Goal: Information Seeking & Learning: Find specific page/section

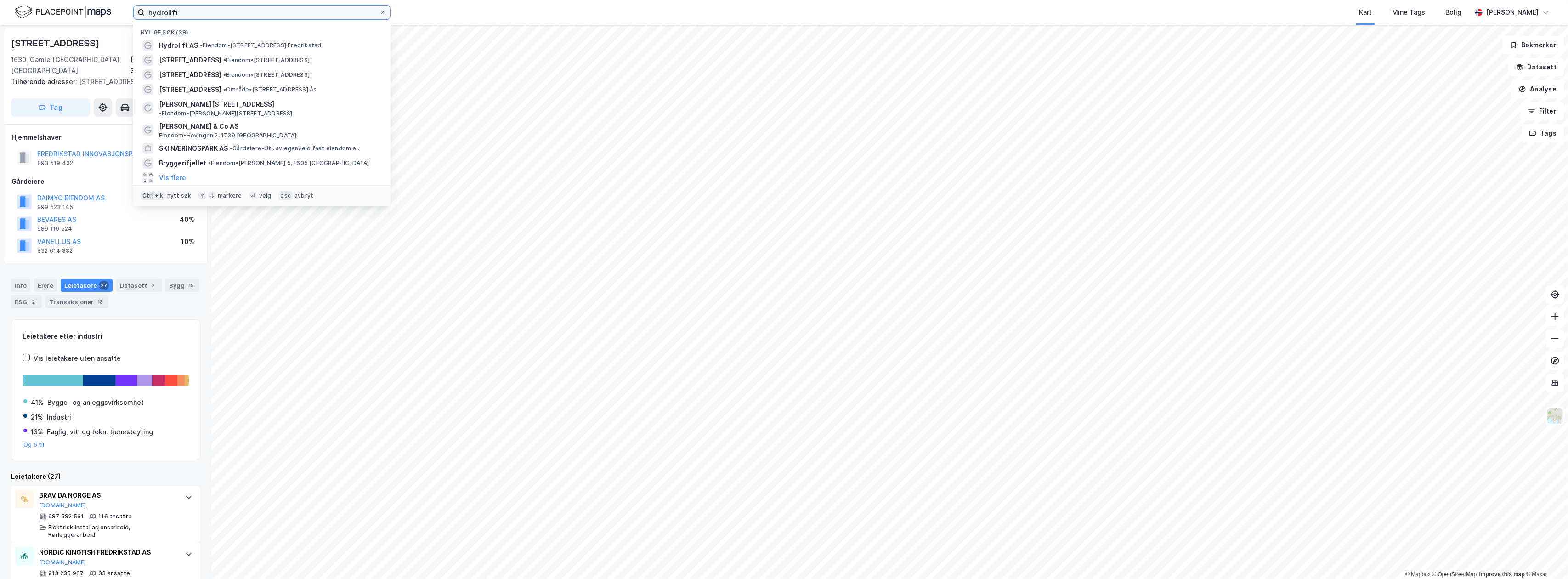
drag, startPoint x: 184, startPoint y: 8, endPoint x: 104, endPoint y: 6, distance: 80.0
click at [104, 6] on div "hydrolift Nylige søk (39) Hydrolift AS • Eiendom • [STREET_ADDRESS], 1630 Gamle…" at bounding box center [784, 12] width 1568 height 25
type input "spydeberg"
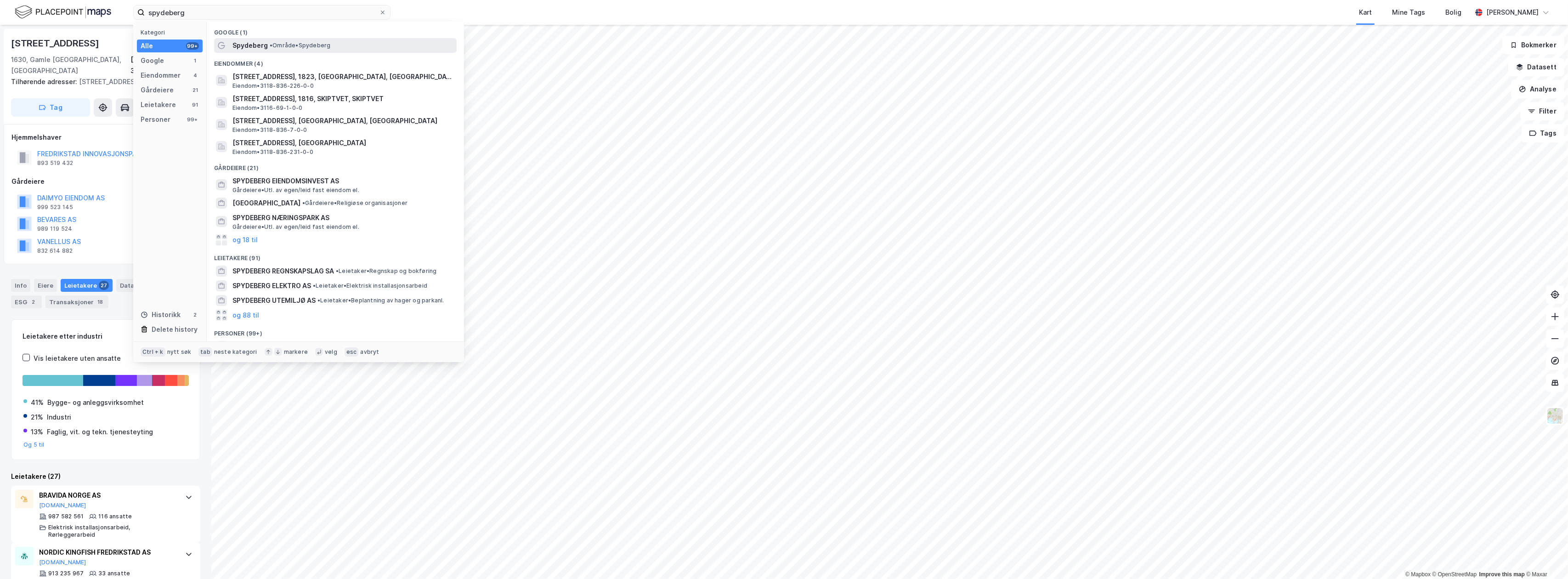
click at [304, 44] on span "• Område • [GEOGRAPHIC_DATA]" at bounding box center [300, 46] width 61 height 7
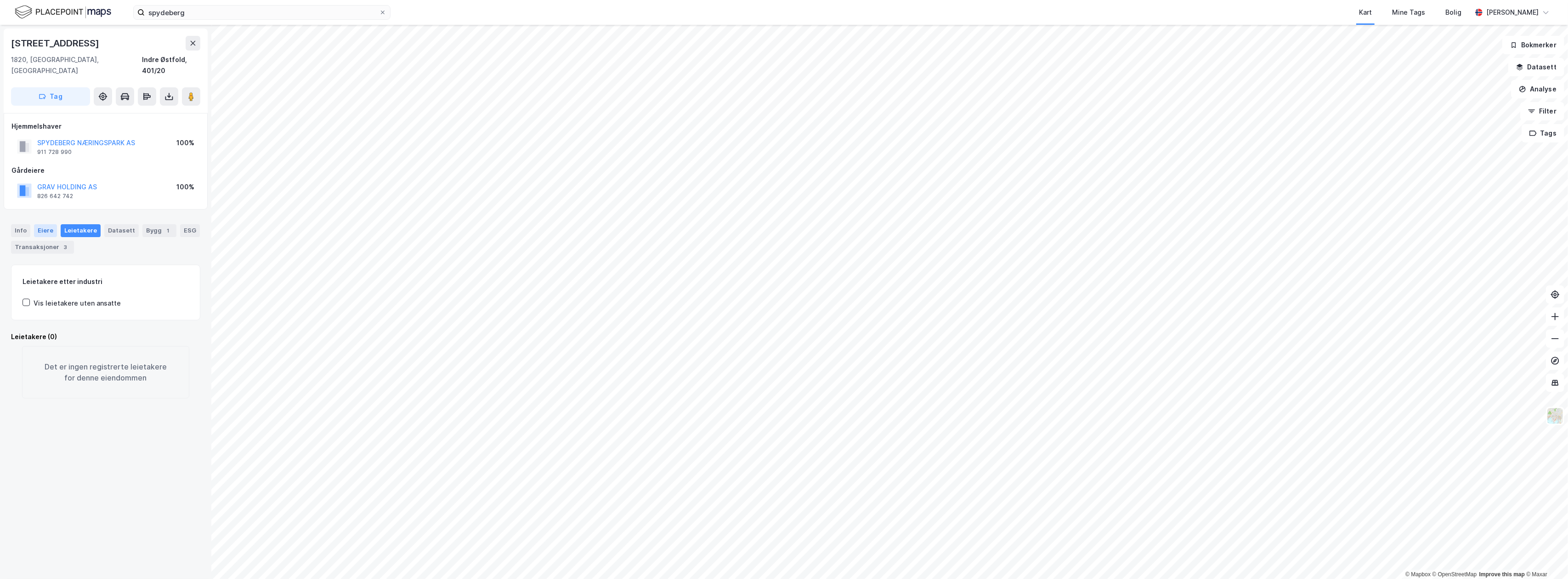
click at [44, 224] on div "Eiere" at bounding box center [45, 230] width 23 height 13
click at [18, 224] on div "Info" at bounding box center [20, 230] width 19 height 13
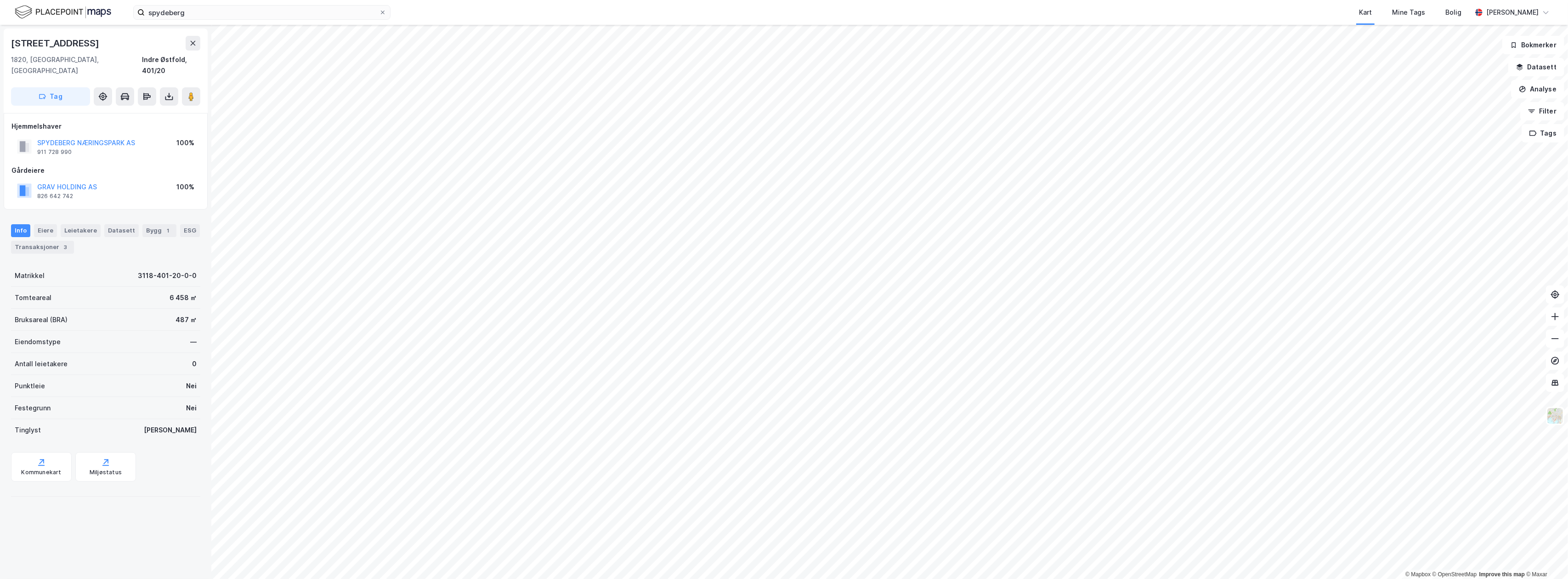
click at [87, 138] on div "SPYDEBERG NÆRINGSPARK AS" at bounding box center [86, 143] width 98 height 11
click at [0, 0] on button "SPYDEBERG NÆRINGSPARK AS" at bounding box center [0, 0] width 0 height 0
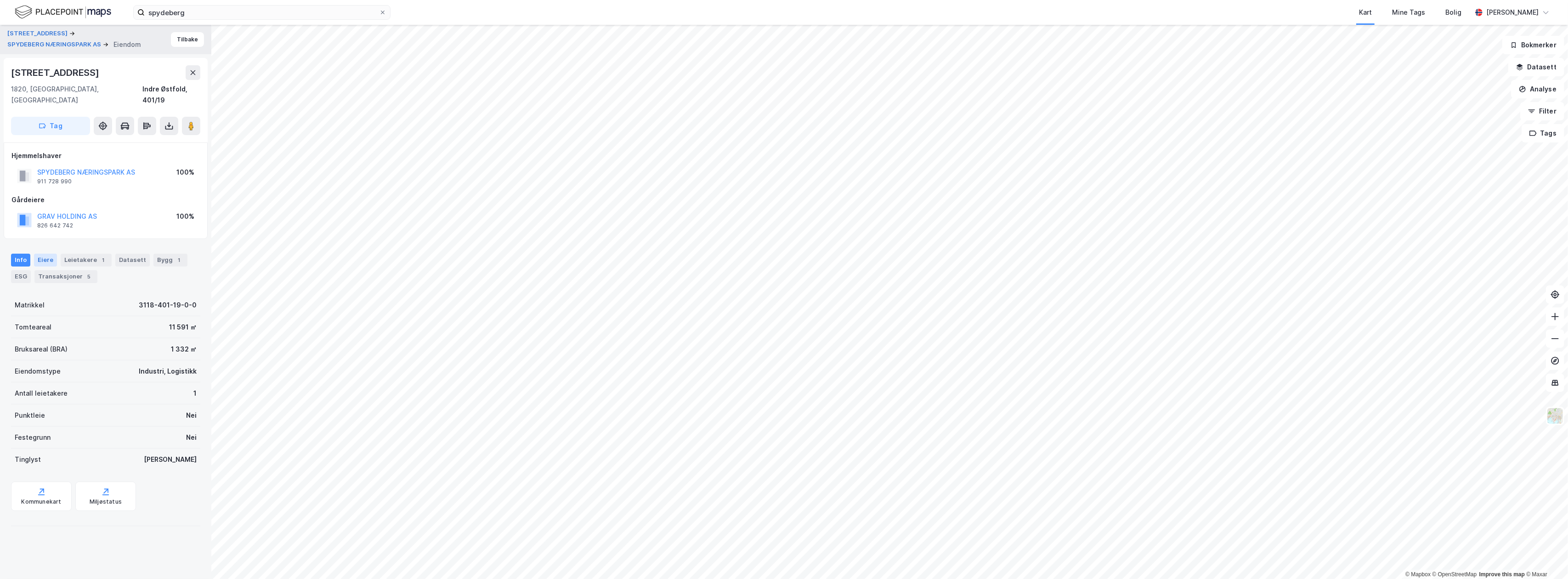
click at [48, 253] on div "Eiere" at bounding box center [45, 260] width 23 height 13
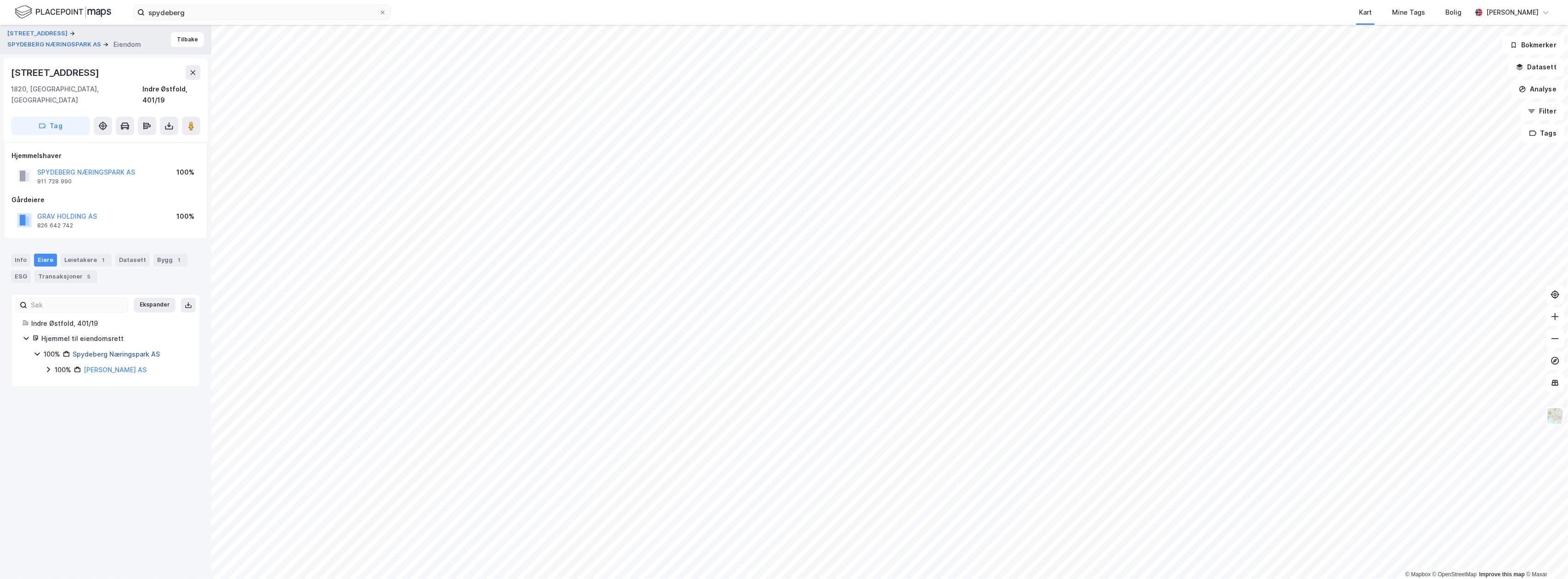
click at [124, 351] on link "Spydeberg Næringspark AS" at bounding box center [116, 354] width 87 height 8
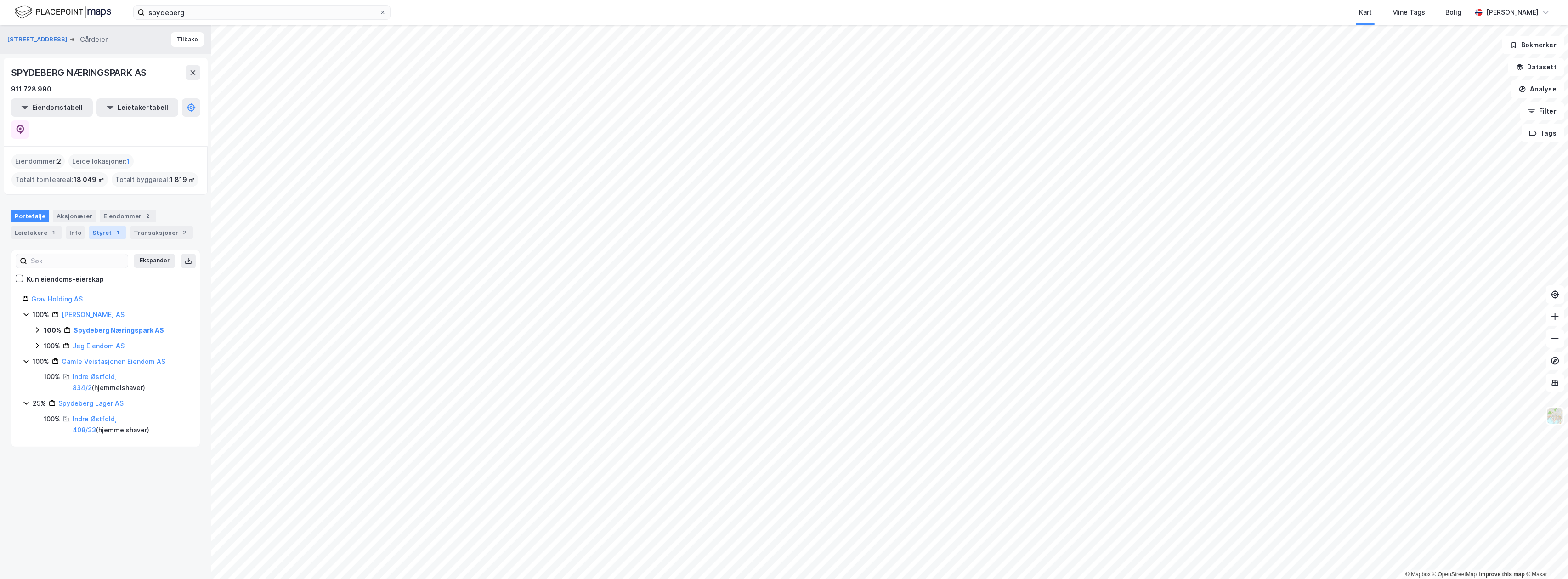
click at [103, 226] on div "Styret 1" at bounding box center [107, 232] width 38 height 13
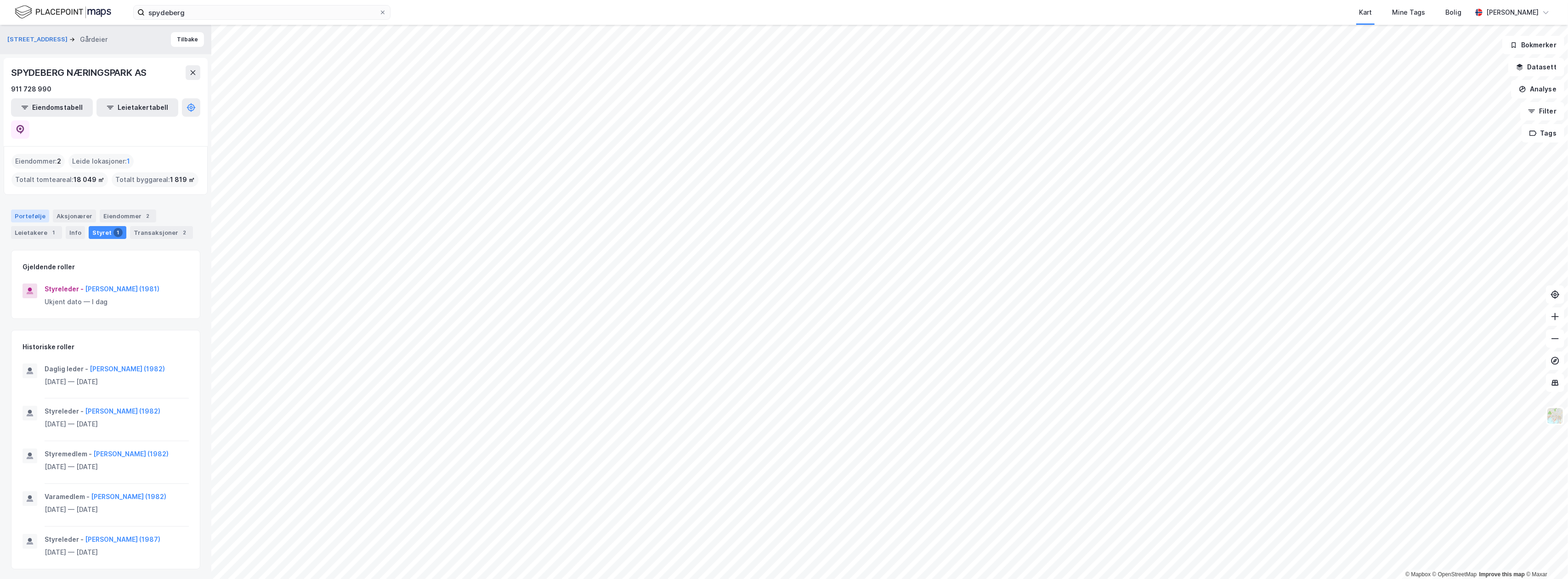
click at [31, 209] on div "Portefølje" at bounding box center [30, 216] width 39 height 13
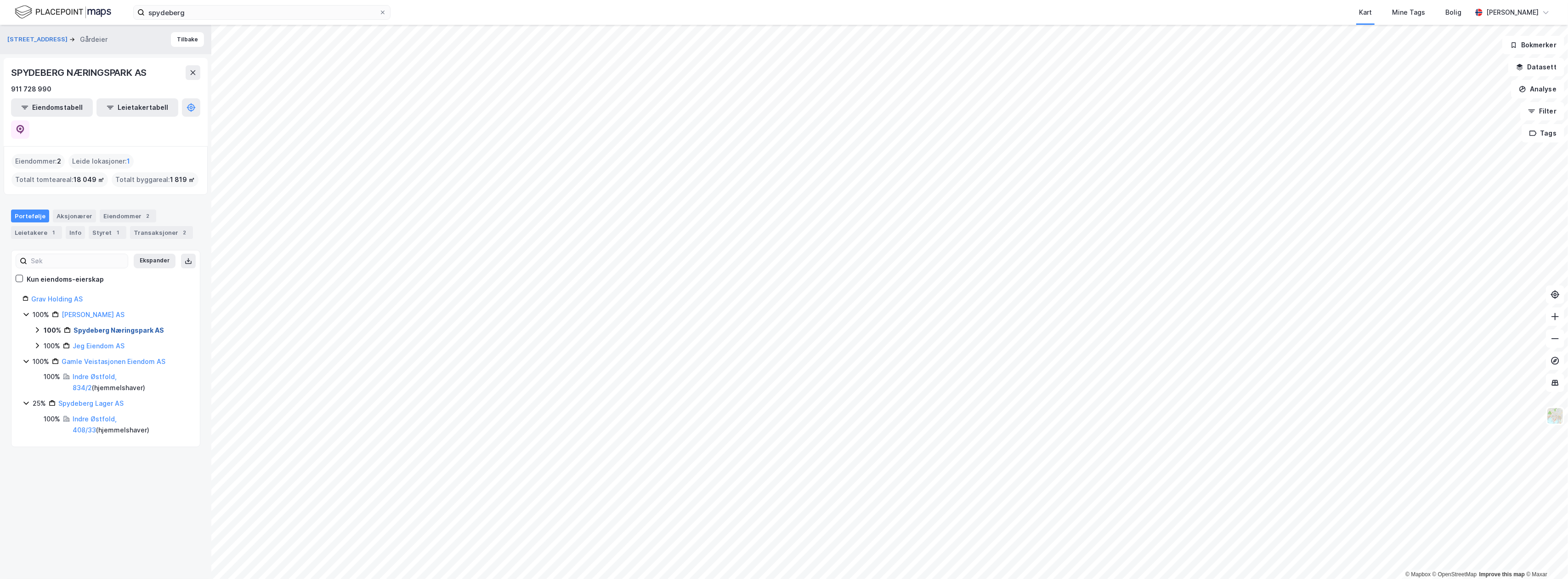
click at [100, 326] on link "Spydeberg Næringspark AS" at bounding box center [118, 329] width 91 height 8
click at [111, 342] on link "Indre Østfold, 401/19" at bounding box center [106, 351] width 44 height 19
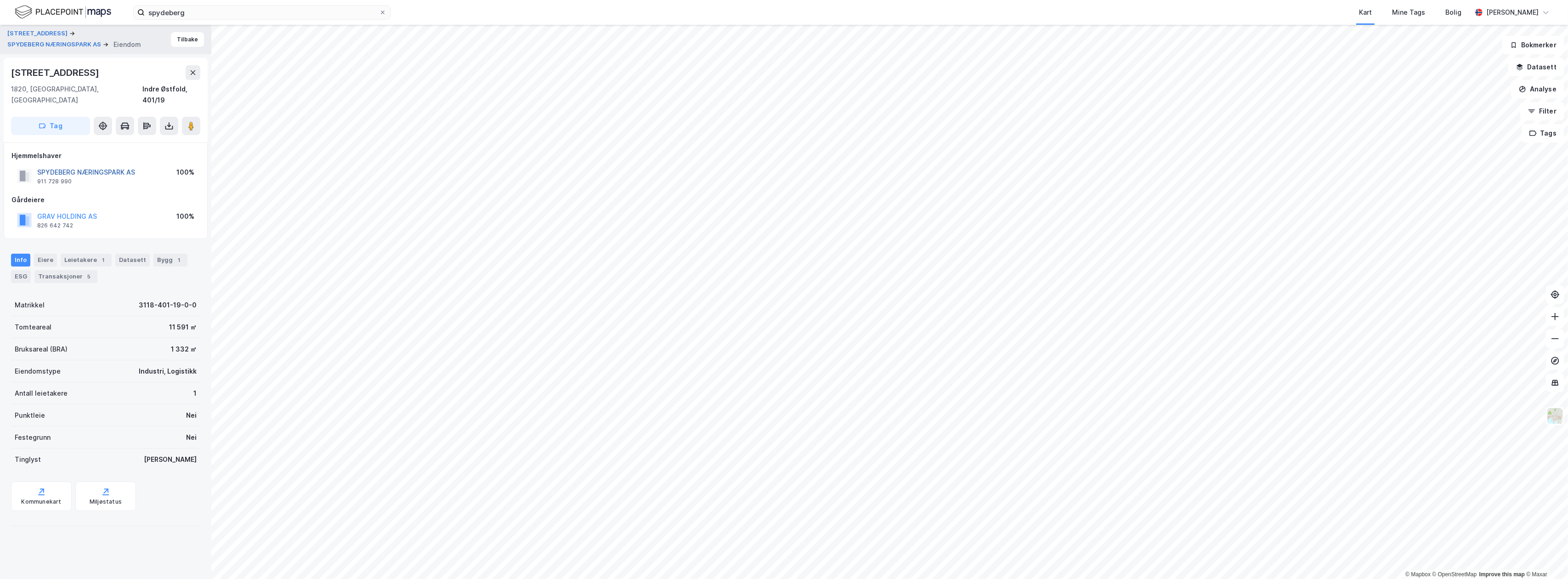
click at [0, 0] on button "SPYDEBERG NÆRINGSPARK AS" at bounding box center [0, 0] width 0 height 0
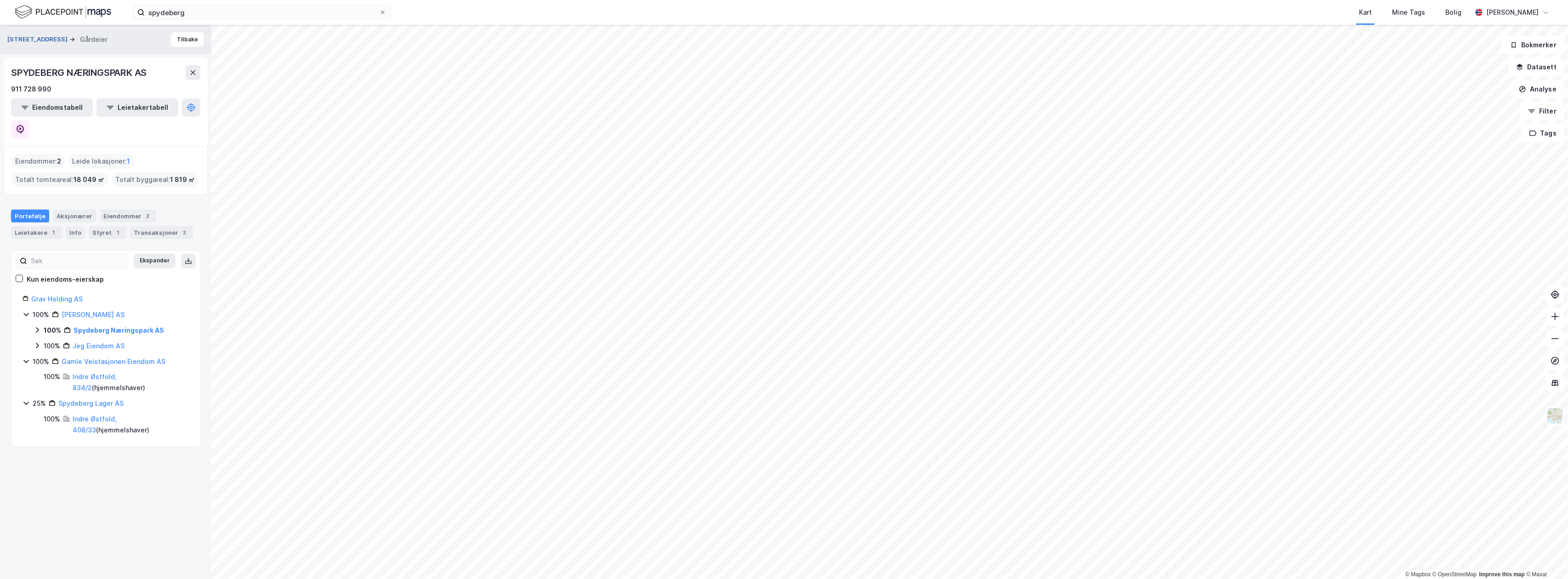
click at [27, 38] on button "[STREET_ADDRESS]" at bounding box center [39, 39] width 62 height 9
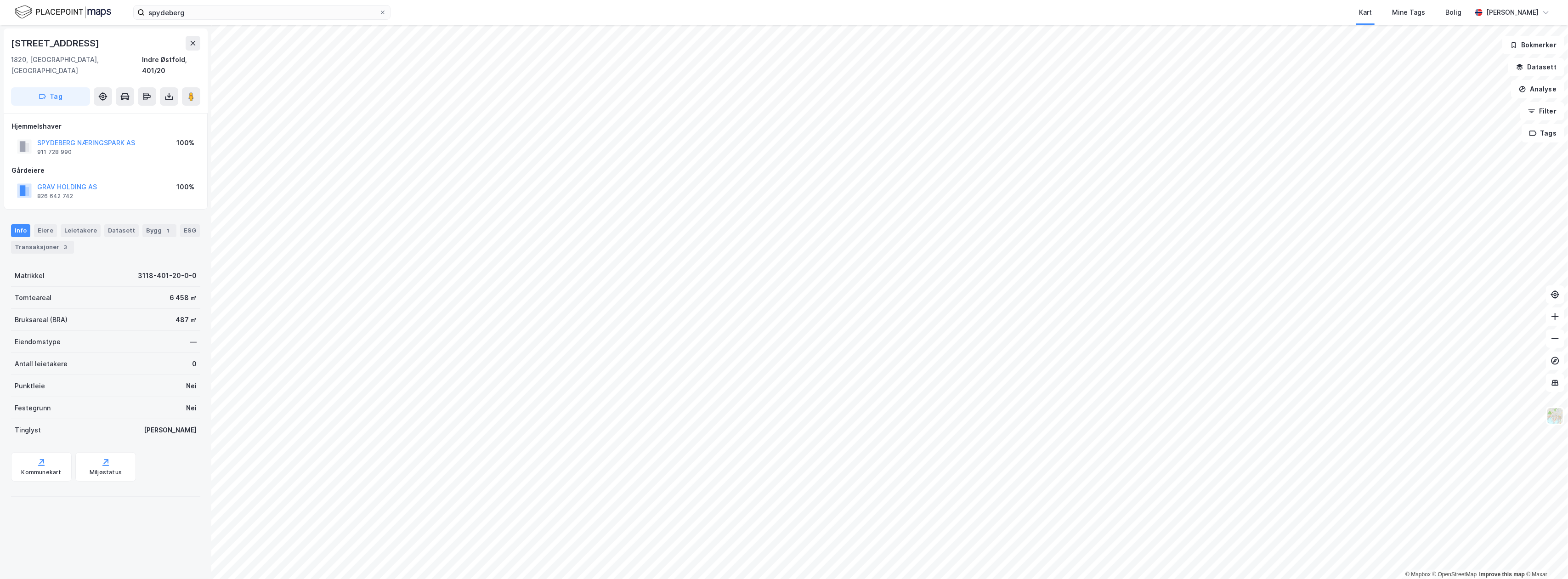
click at [25, 6] on img at bounding box center [62, 13] width 96 height 17
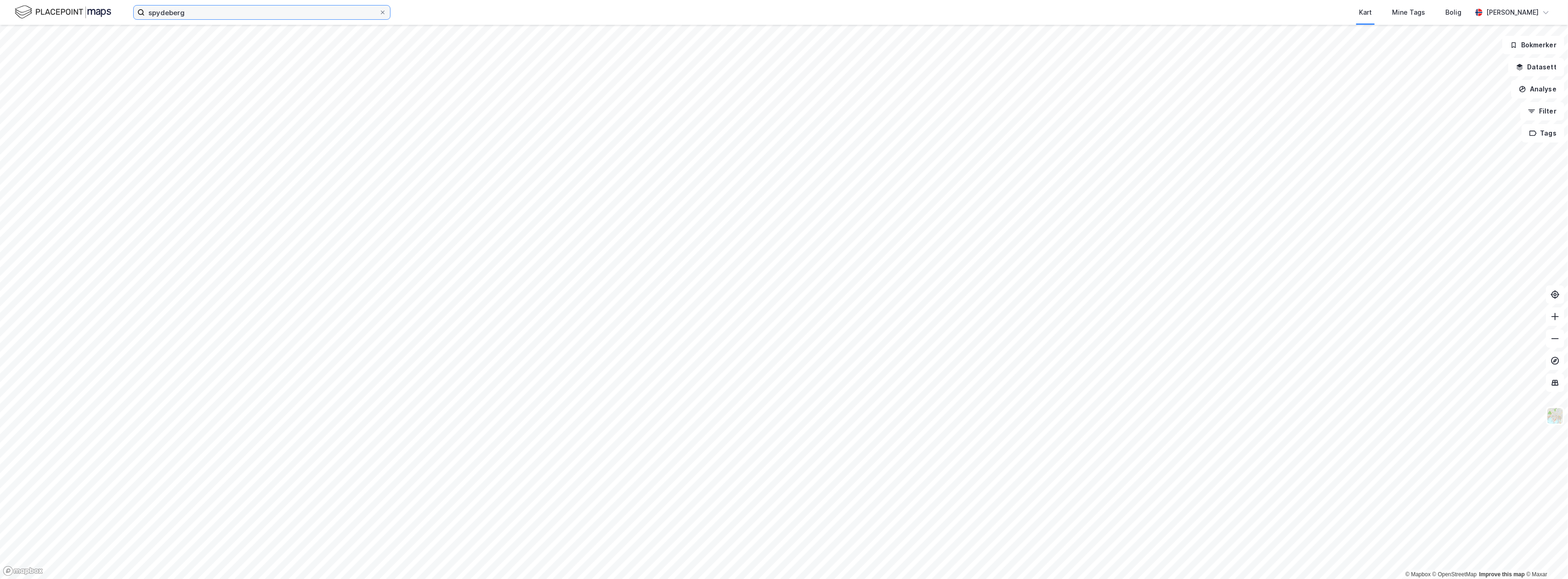
click at [217, 14] on input "spydeberg" at bounding box center [261, 12] width 234 height 14
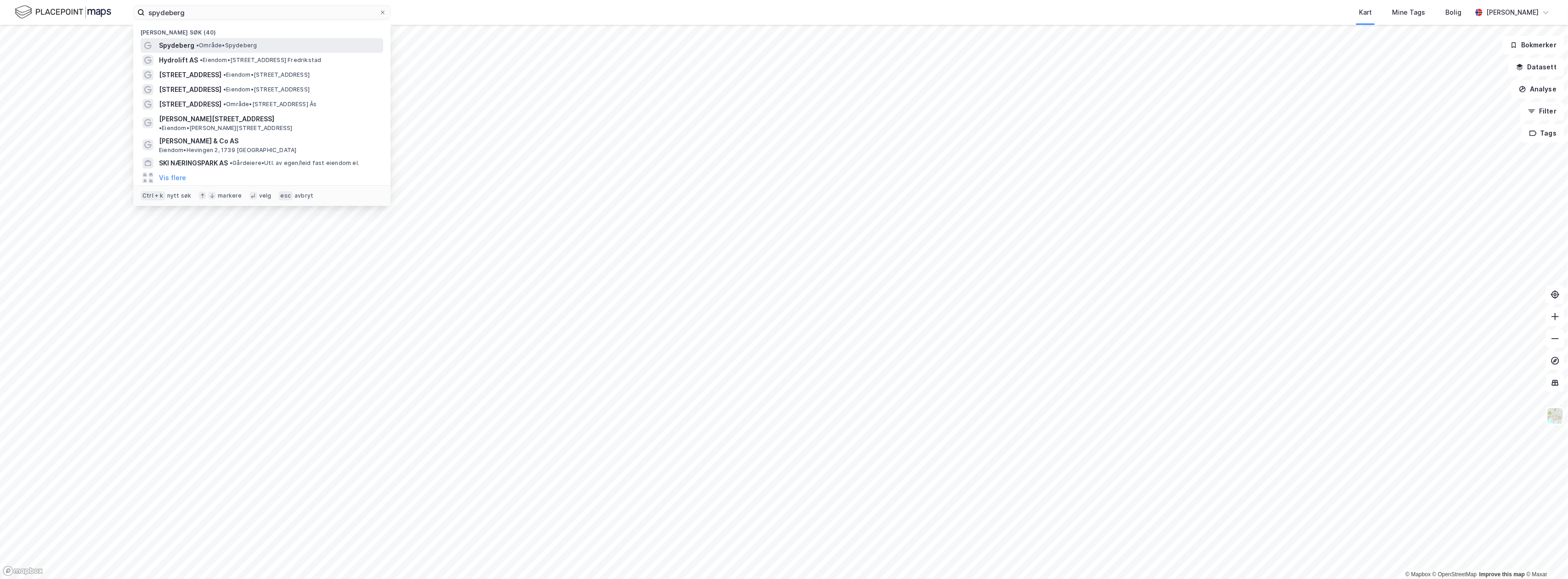
click at [232, 47] on span "• Område • [GEOGRAPHIC_DATA]" at bounding box center [227, 46] width 61 height 7
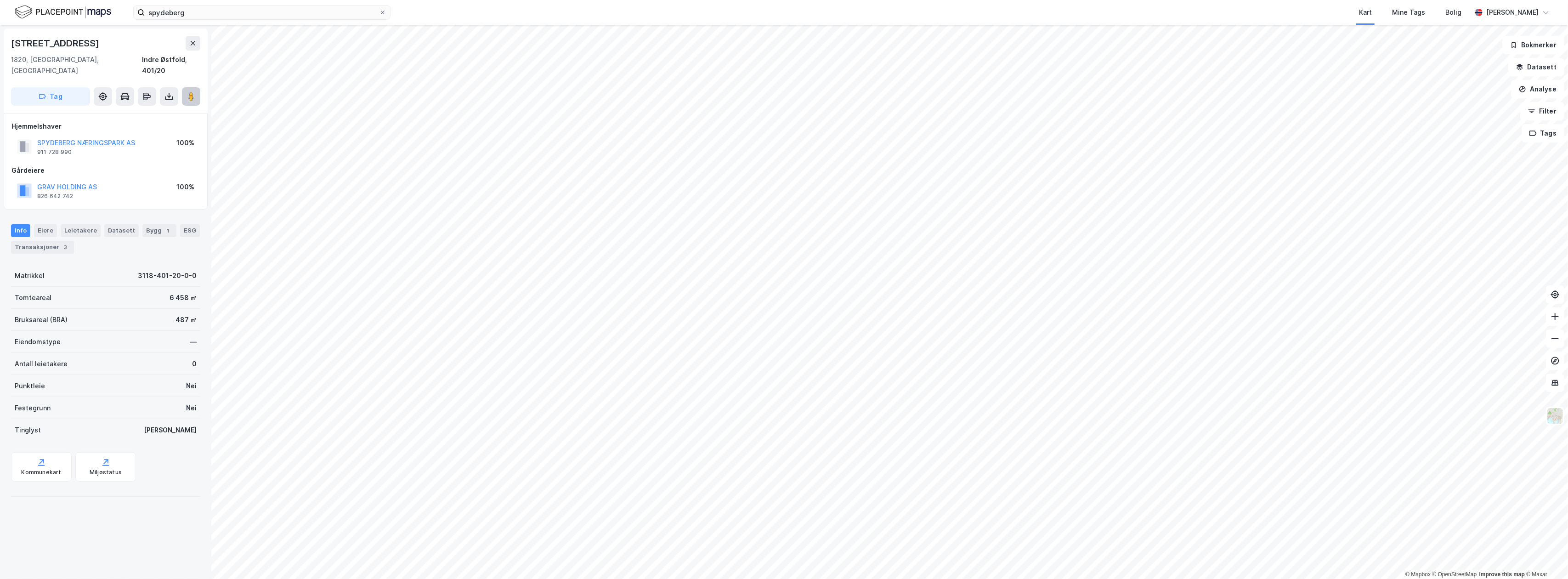
click at [193, 92] on image at bounding box center [191, 96] width 6 height 9
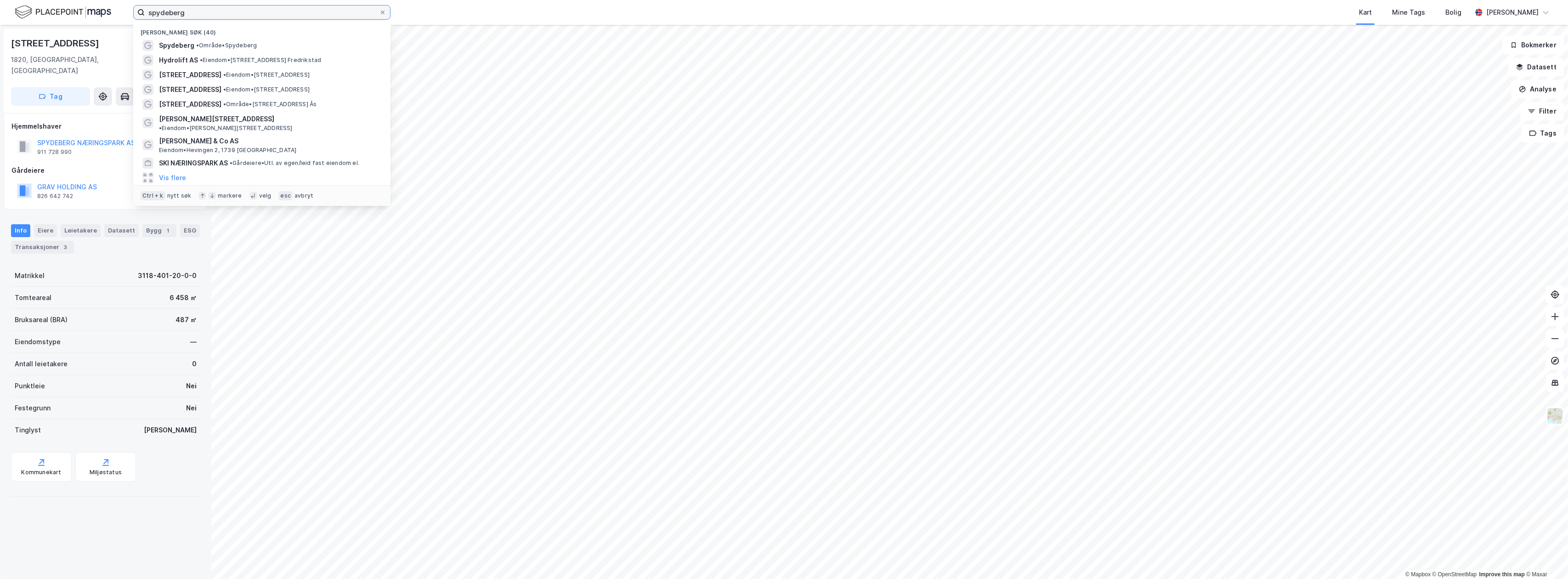
drag, startPoint x: 202, startPoint y: 12, endPoint x: 115, endPoint y: 8, distance: 87.1
click at [115, 8] on div "spydeberg Nylige søk (40) [PERSON_NAME] AS • Eiendom • [STREET_ADDRESS], 1630 G…" at bounding box center [784, 12] width 1568 height 25
paste input
click at [195, 13] on input at bounding box center [267, 12] width 245 height 14
paste input
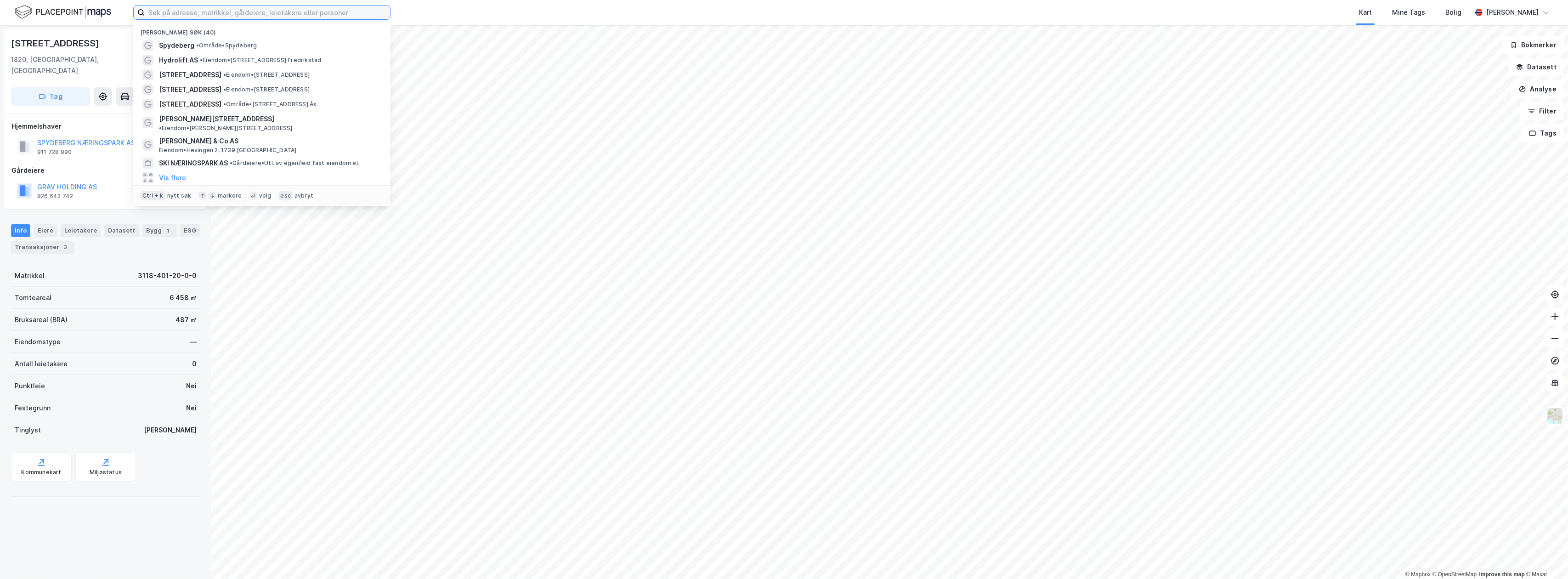
click at [270, 12] on input at bounding box center [267, 12] width 245 height 14
paste input "[STREET_ADDRESS]"
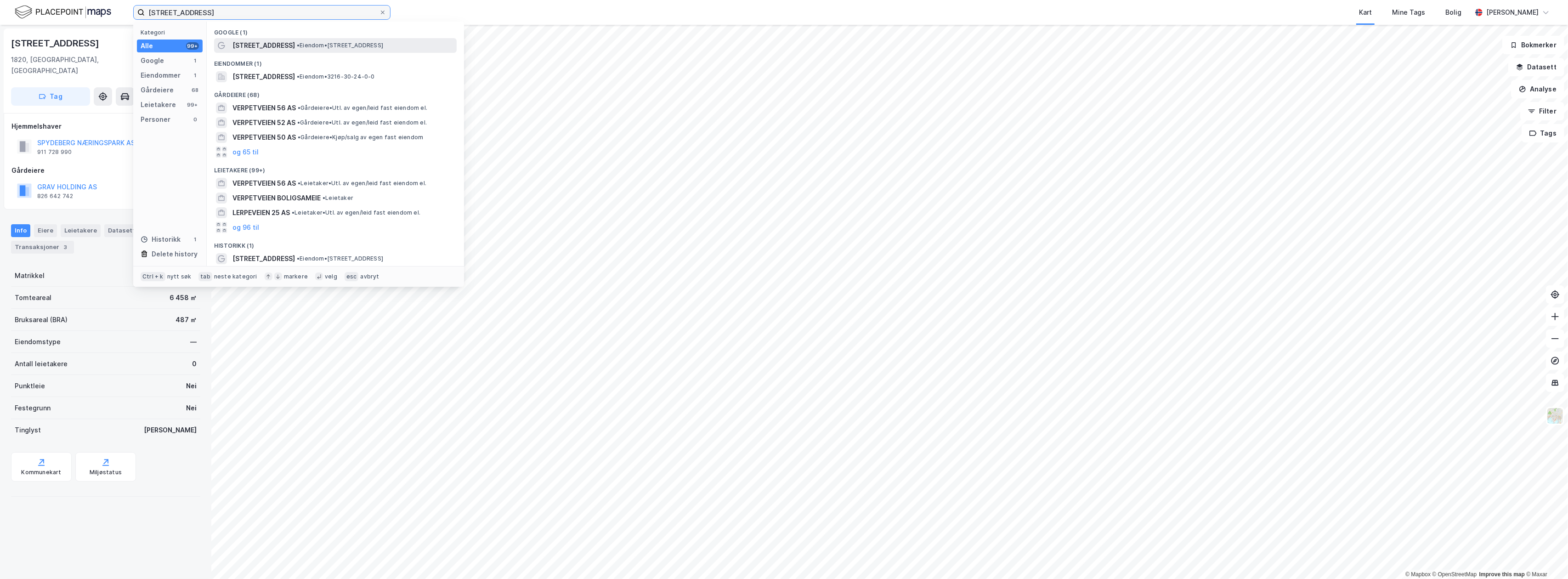
type input "[STREET_ADDRESS]"
click at [333, 43] on span "• Eiendom • [STREET_ADDRESS]" at bounding box center [339, 46] width 86 height 7
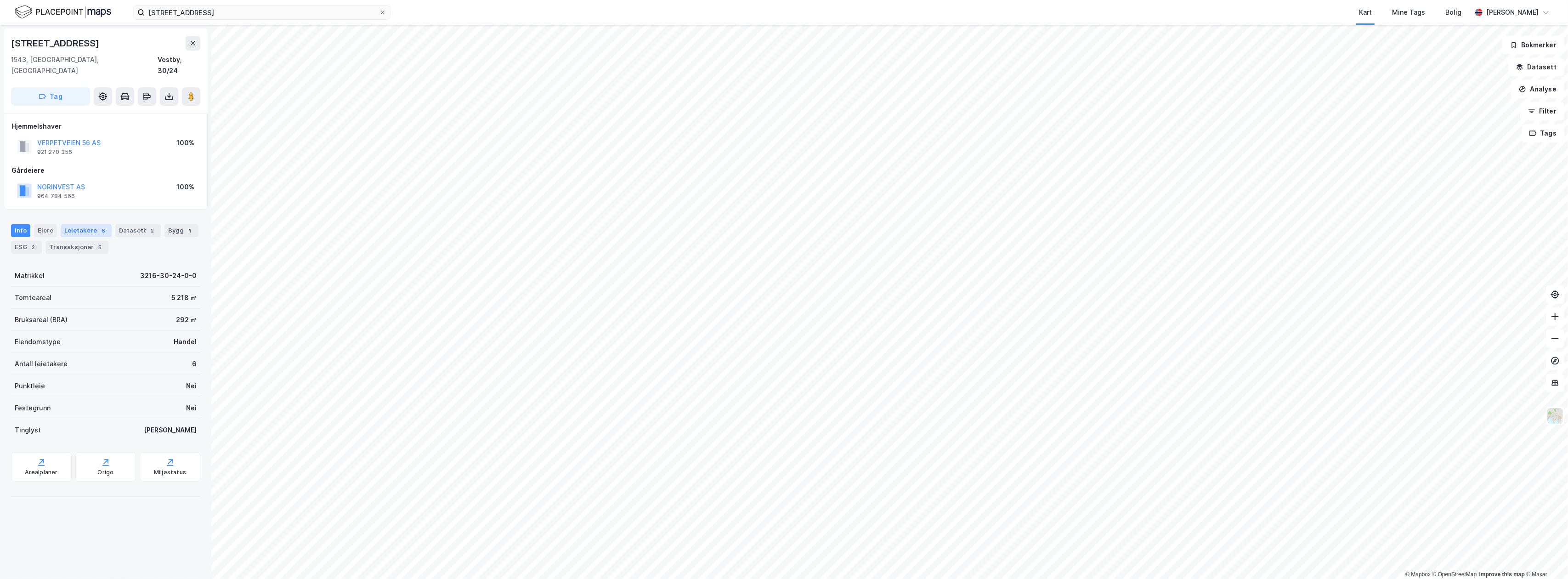
click at [72, 224] on div "Leietakere 6" at bounding box center [86, 230] width 51 height 13
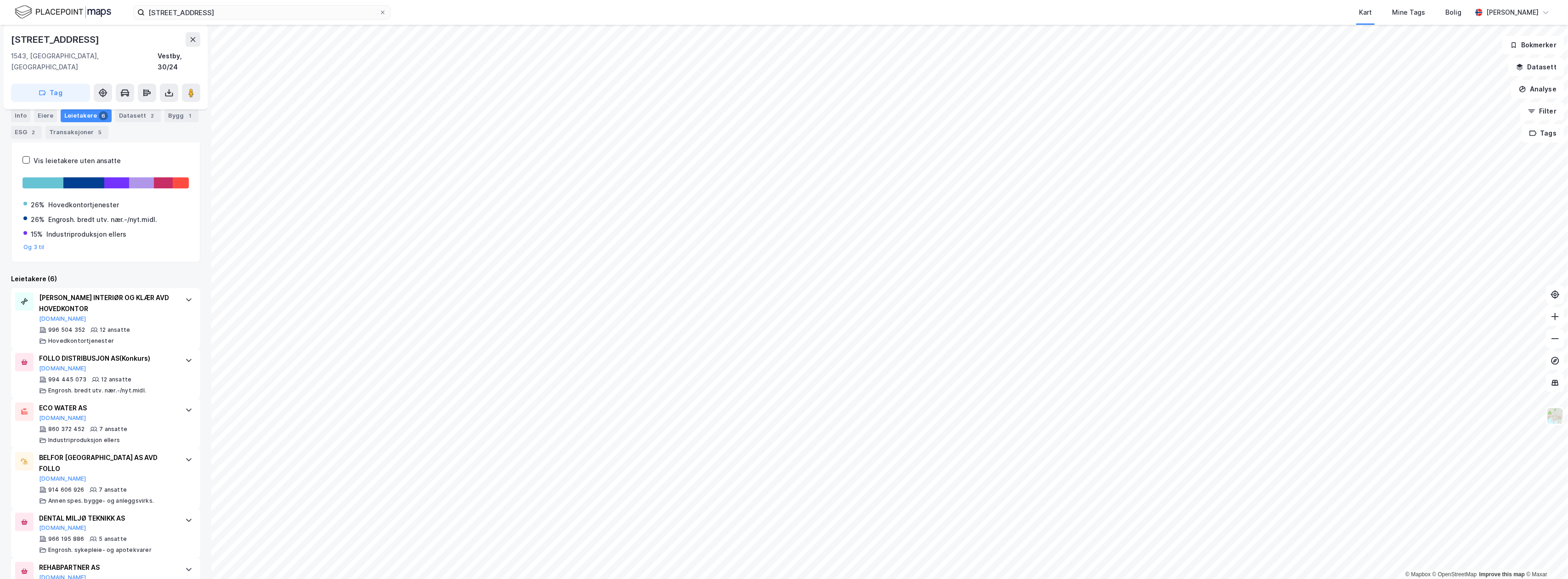
scroll to position [163, 0]
